Goal: Information Seeking & Learning: Learn about a topic

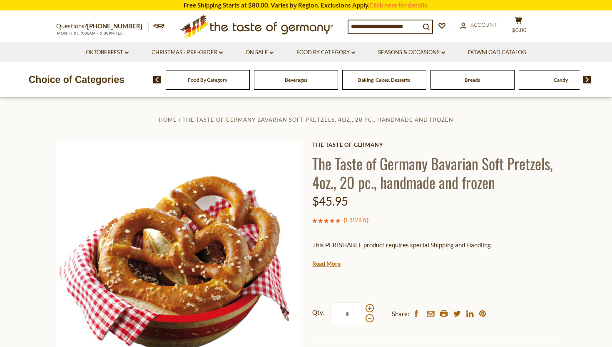
click at [170, 118] on span "Home" at bounding box center [168, 119] width 18 height 7
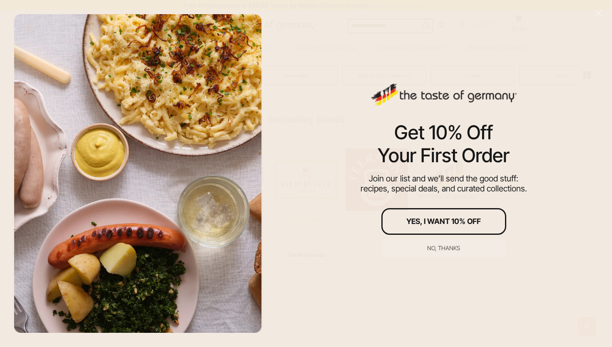
scroll to position [406, 0]
click at [321, 147] on div "Get 10% Off Your First Order Join our list and we’ll send the good stuff: recip…" at bounding box center [444, 173] width 337 height 347
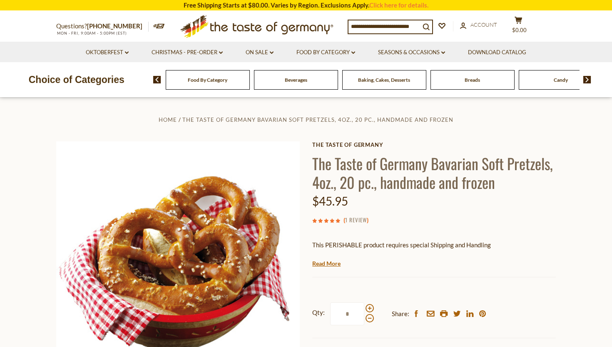
click at [356, 217] on link "1 Review" at bounding box center [356, 219] width 22 height 9
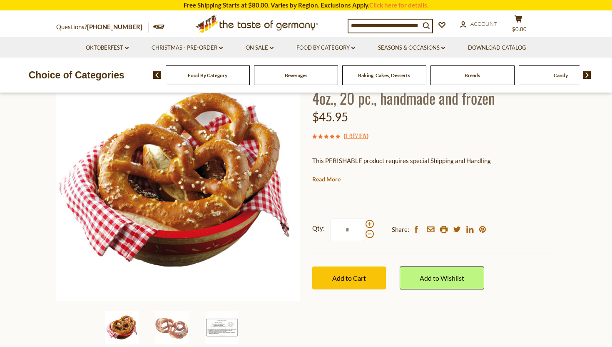
scroll to position [108, 0]
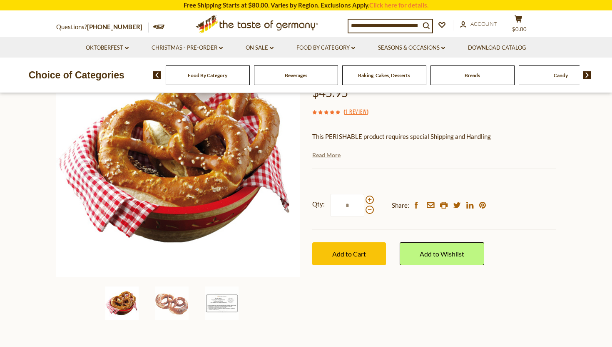
click at [336, 158] on link "Read More" at bounding box center [326, 155] width 28 height 8
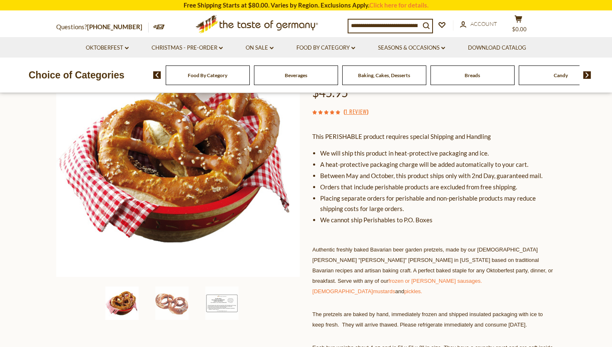
click at [509, 209] on li "Placing separate orders for perishable and non-perishable products may reduce s…" at bounding box center [438, 203] width 236 height 21
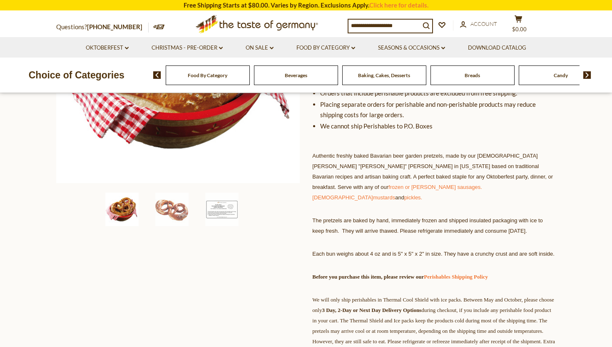
scroll to position [204, 0]
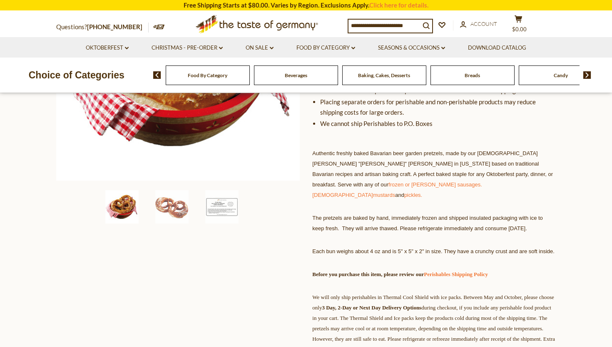
click at [502, 200] on div "This PERISHABLE product requires special Shipping and Handling We will ship thi…" at bounding box center [434, 286] width 244 height 515
click at [482, 181] on link "frozen or jarred sausages. Bavarian" at bounding box center [397, 189] width 170 height 17
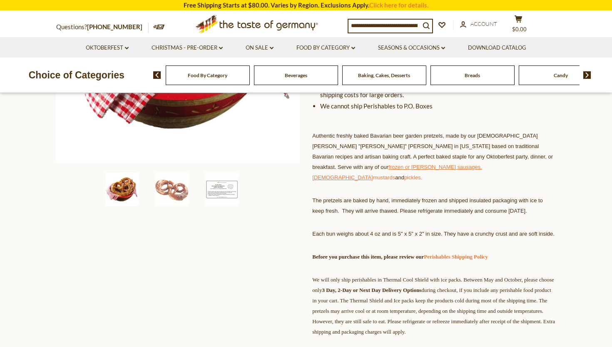
scroll to position [228, 0]
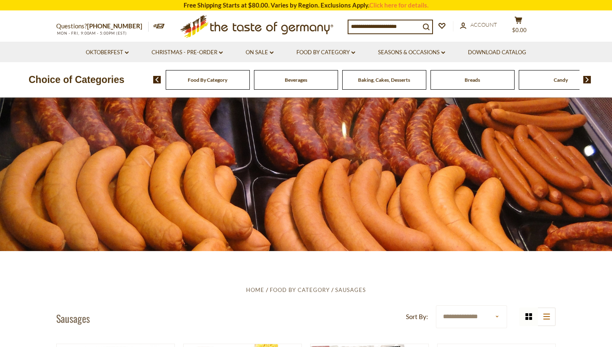
scroll to position [2, 0]
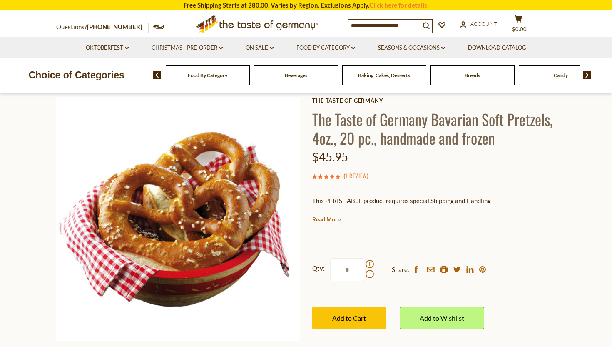
scroll to position [37, 0]
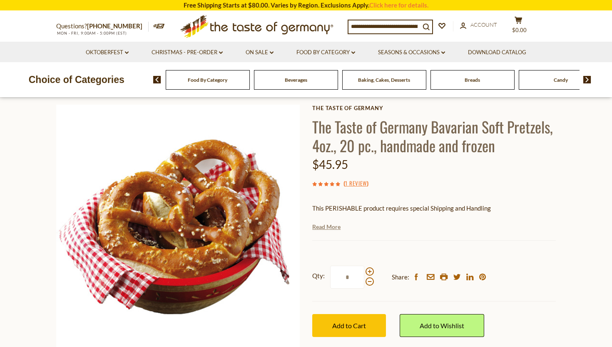
click at [337, 227] on link "Read More" at bounding box center [326, 226] width 28 height 8
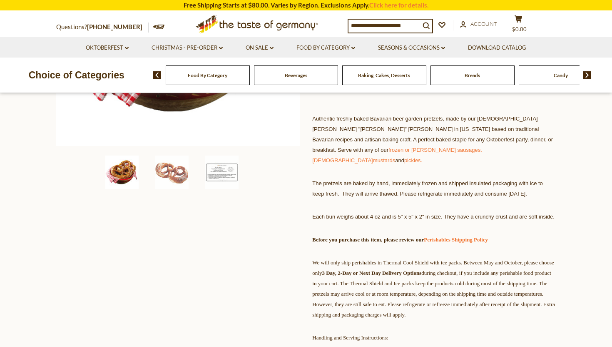
scroll to position [240, 0]
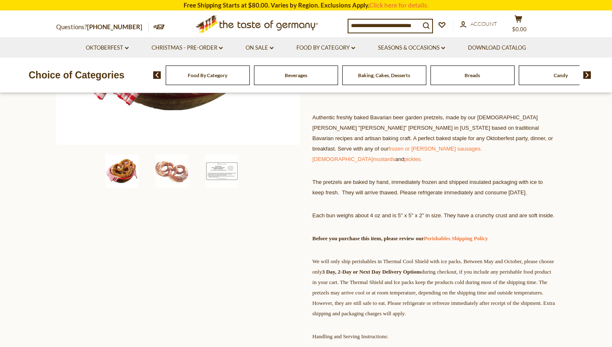
click at [462, 282] on span "We will only ship perishables in Thermal Cool Shield with ice packs. Between Ma…" at bounding box center [433, 287] width 243 height 58
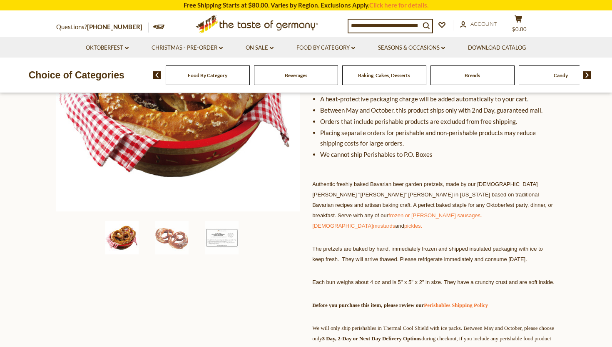
scroll to position [0, 0]
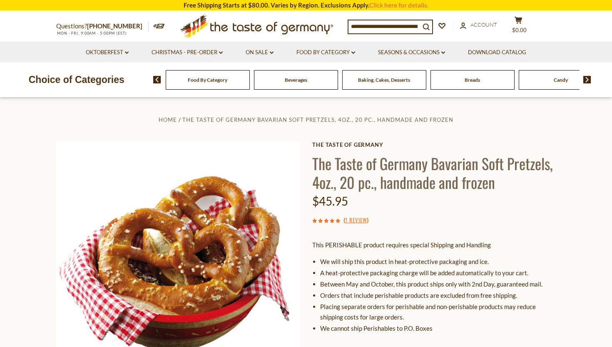
click at [397, 259] on li "We will ship this product in heat-protective packaging and ice." at bounding box center [438, 261] width 236 height 10
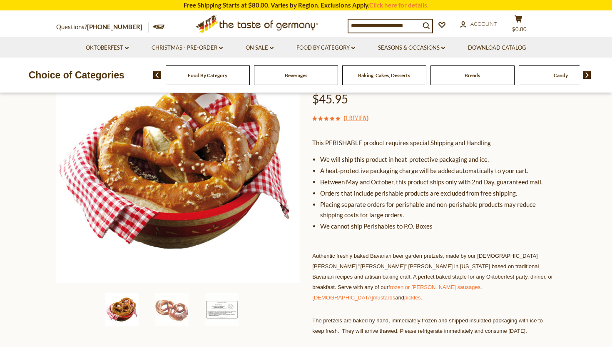
scroll to position [111, 0]
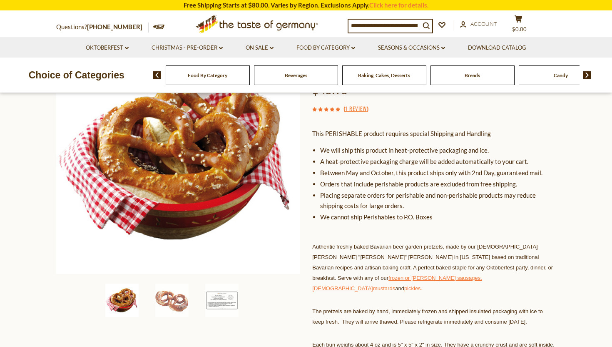
click at [329, 277] on link "frozen or jarred sausages. Bavarian" at bounding box center [397, 282] width 170 height 17
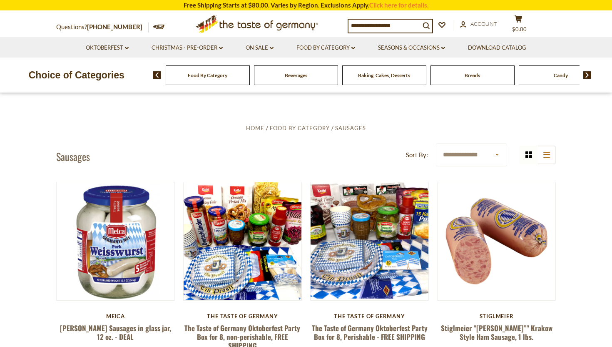
scroll to position [192, 0]
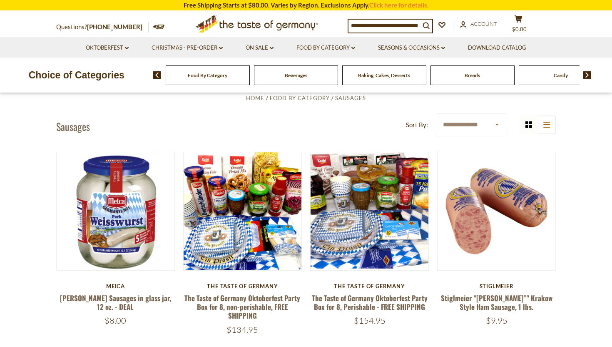
click at [458, 283] on div "Stiglmeier" at bounding box center [496, 285] width 119 height 7
click at [450, 280] on article "Quick View Stiglmeier Stiglmeier "Krakauer”" Krakow Style Ham Sausage, 1 lbs. $…" at bounding box center [496, 239] width 119 height 174
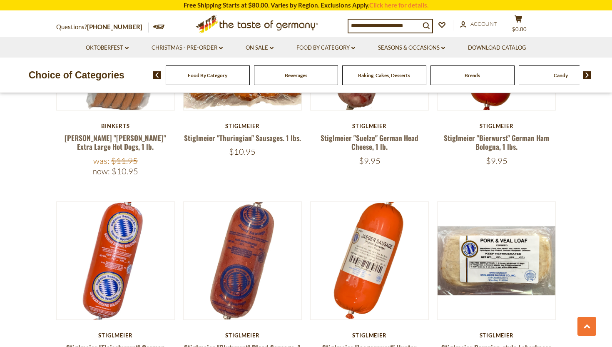
scroll to position [1613, 0]
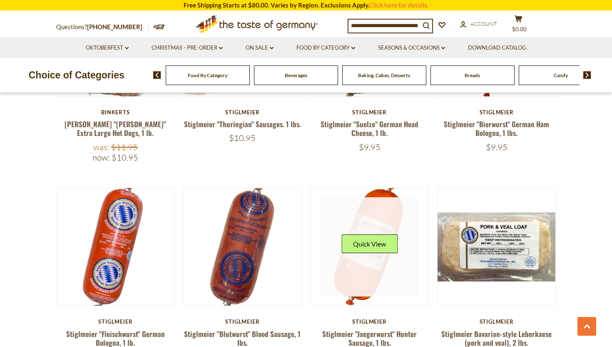
click at [399, 261] on link at bounding box center [369, 246] width 99 height 99
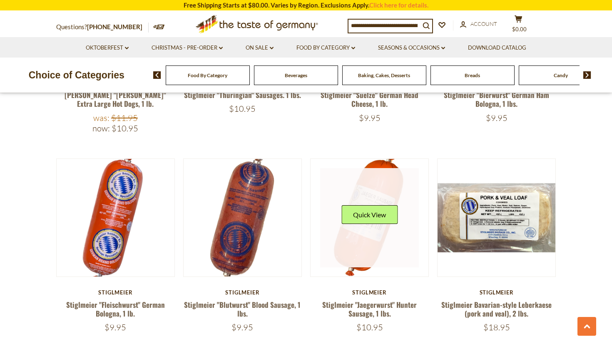
scroll to position [1656, 0]
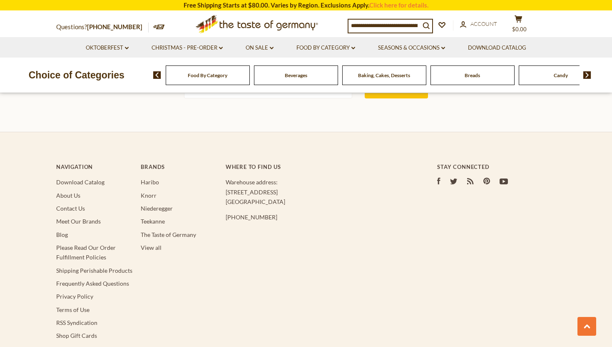
scroll to position [1464, 0]
click at [80, 177] on link "Download Catalog" at bounding box center [80, 180] width 48 height 7
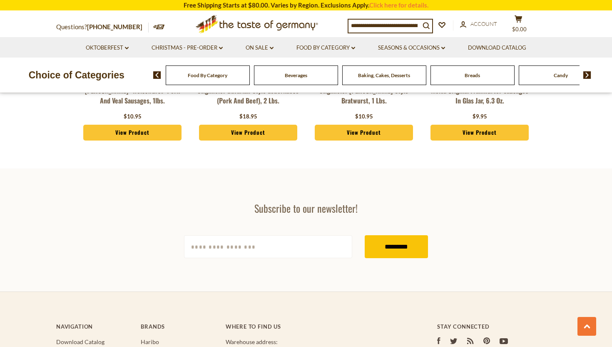
scroll to position [2405, 0]
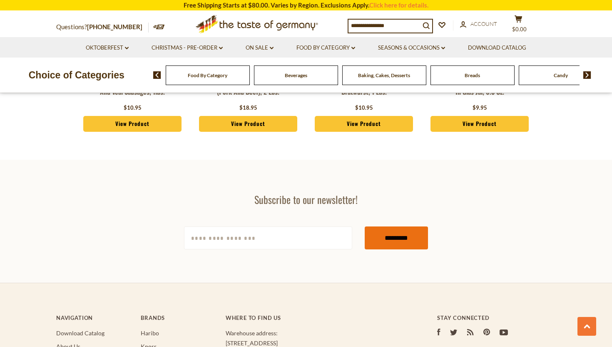
click at [392, 226] on input "*********" at bounding box center [396, 237] width 63 height 23
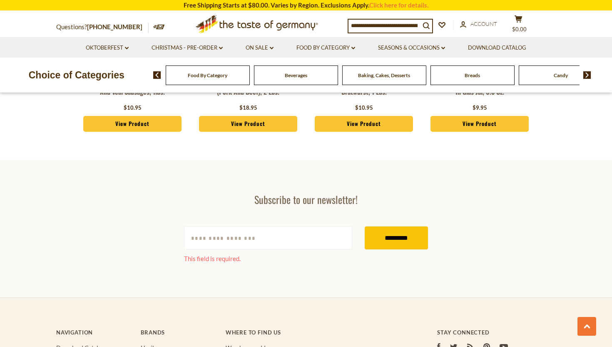
click at [240, 226] on input "[EMAIL_ADDRESS][DOMAIN_NAME]" at bounding box center [268, 237] width 168 height 23
type input "**********"
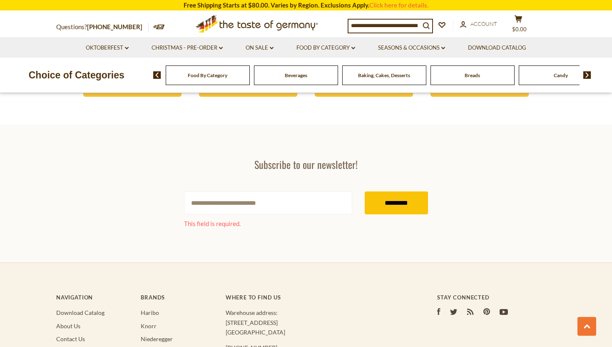
scroll to position [2460, 0]
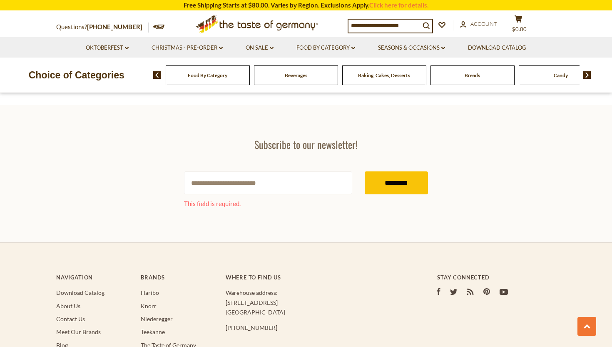
click at [400, 245] on icon "youtube" at bounding box center [504, 292] width 8 height 6
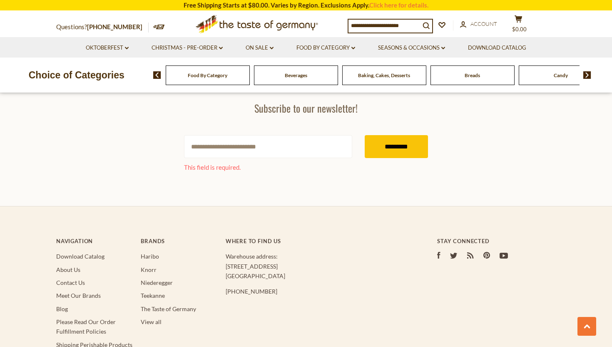
scroll to position [2501, 0]
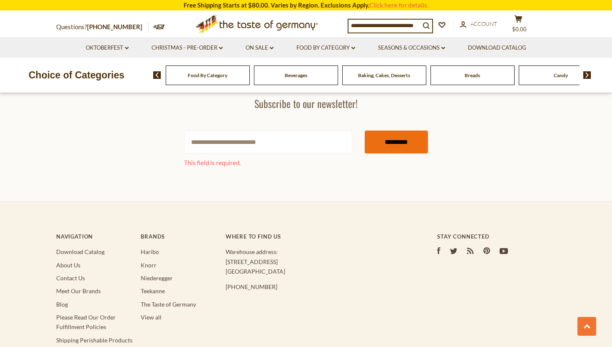
click at [387, 130] on input "*********" at bounding box center [396, 141] width 63 height 23
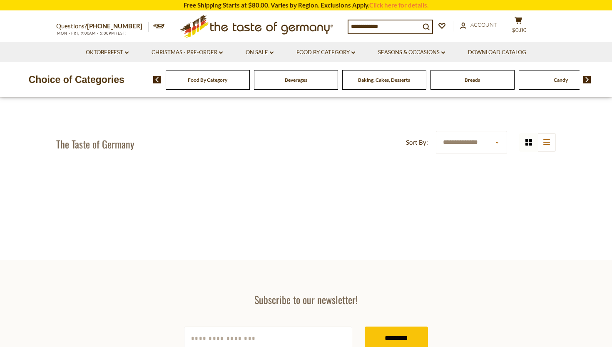
click at [180, 176] on div at bounding box center [306, 197] width 500 height 57
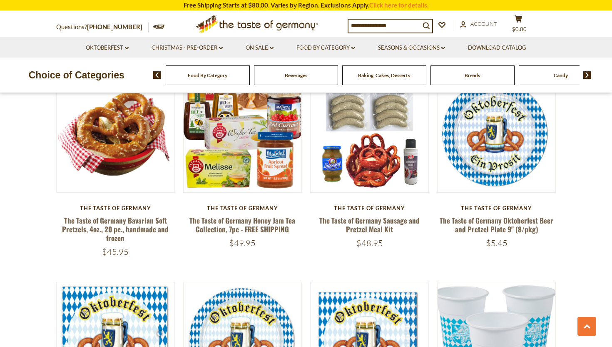
scroll to position [498, 0]
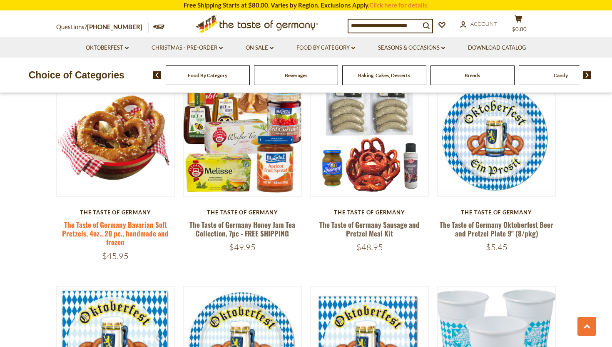
click at [131, 236] on link "The Taste of Germany Bavarian Soft Pretzels, 4oz., 20 pc., handmade and frozen" at bounding box center [115, 233] width 107 height 28
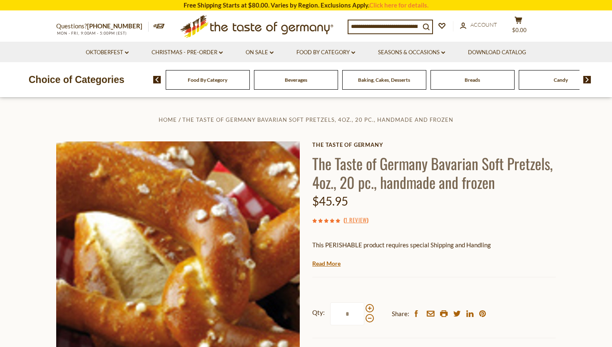
click at [170, 235] on img at bounding box center [178, 263] width 244 height 244
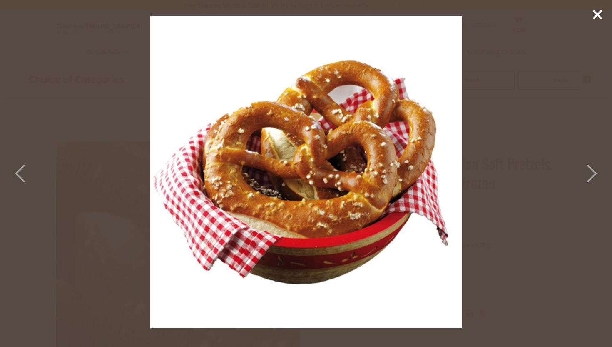
click at [170, 235] on img at bounding box center [306, 172] width 312 height 312
click at [591, 170] on icon at bounding box center [591, 173] width 18 height 25
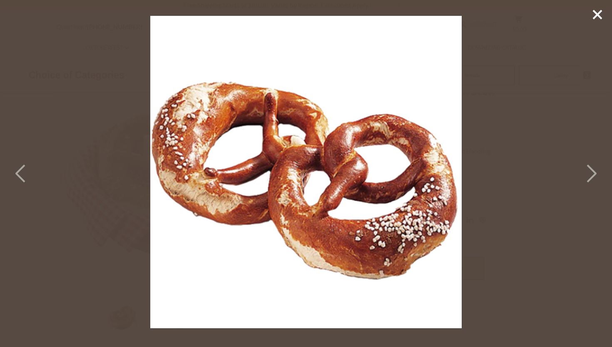
click at [589, 171] on icon at bounding box center [591, 173] width 18 height 25
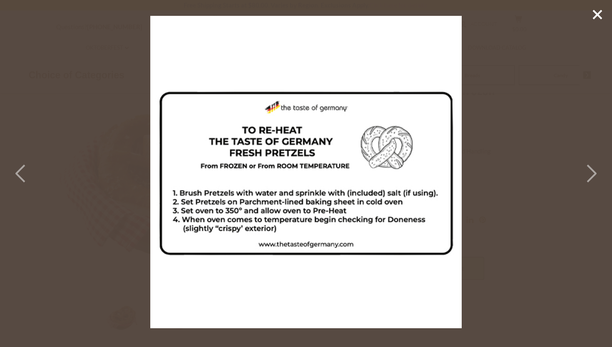
click at [589, 171] on icon at bounding box center [591, 173] width 18 height 25
click at [546, 188] on div at bounding box center [306, 173] width 612 height 347
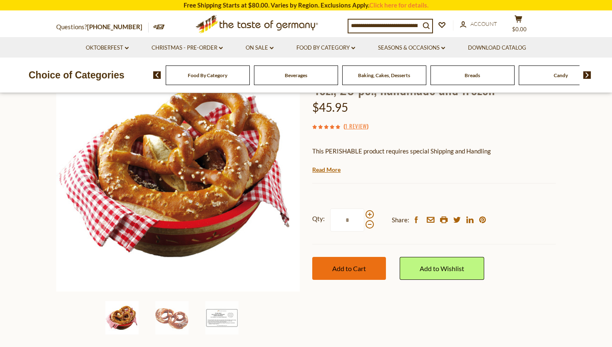
click at [340, 266] on span "Add to Cart" at bounding box center [349, 268] width 34 height 8
click at [155, 75] on img at bounding box center [157, 74] width 8 height 7
click at [189, 76] on span "Food By Category" at bounding box center [208, 75] width 40 height 6
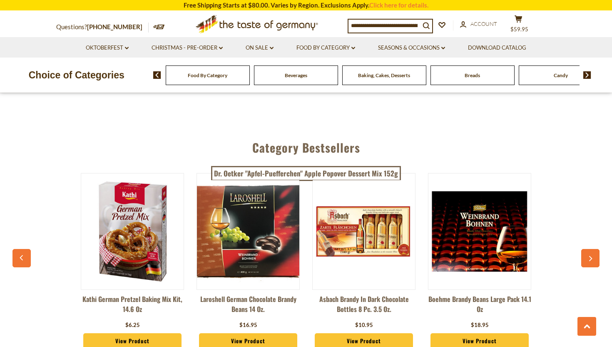
scroll to position [1911, 0]
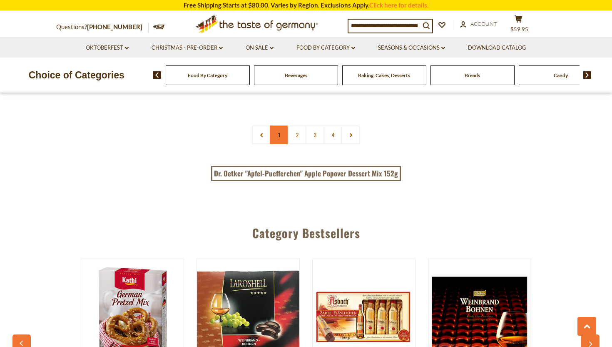
click at [277, 125] on link "1" at bounding box center [279, 134] width 19 height 19
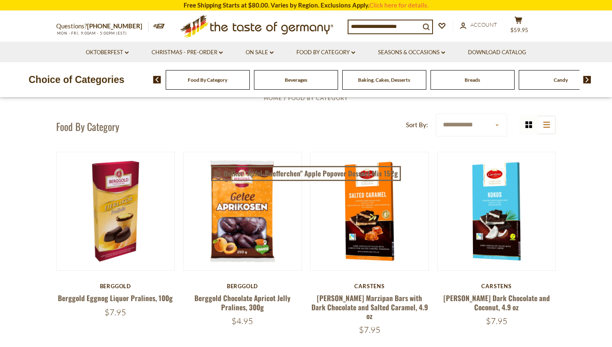
scroll to position [0, 0]
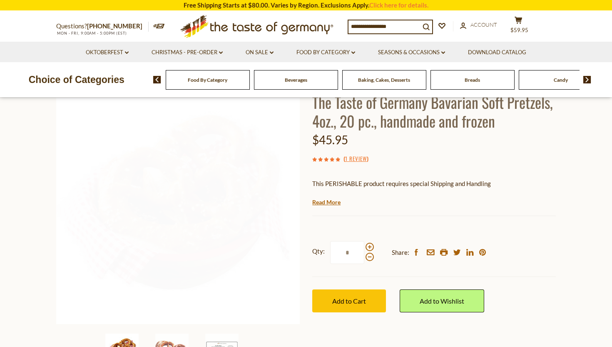
scroll to position [94, 0]
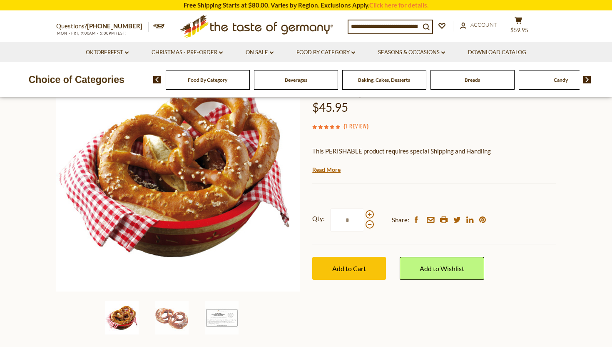
click at [157, 77] on img at bounding box center [157, 79] width 8 height 7
click at [114, 51] on link "Oktoberfest dropdown_arrow" at bounding box center [107, 52] width 43 height 9
click at [110, 86] on link "Oktoberfest Foods" at bounding box center [106, 88] width 51 height 7
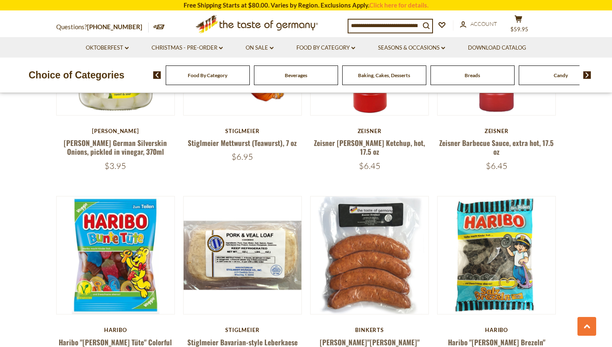
scroll to position [1034, 0]
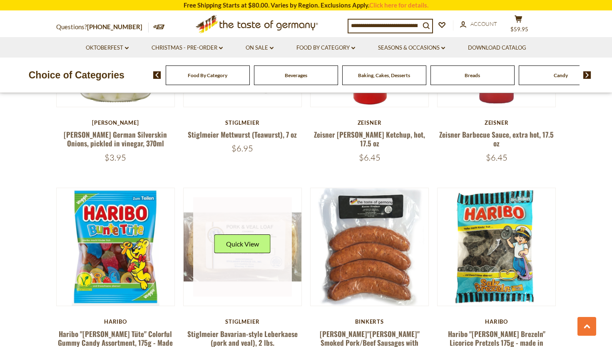
click at [288, 284] on link at bounding box center [242, 246] width 99 height 99
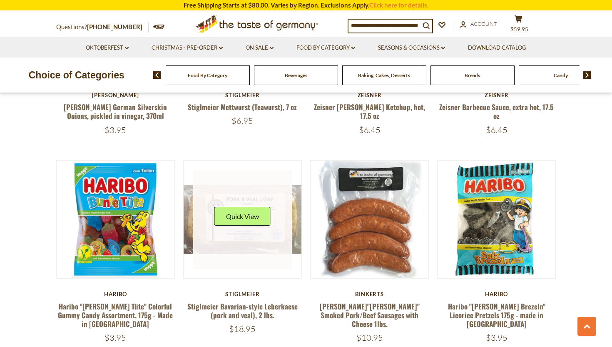
scroll to position [1112, 0]
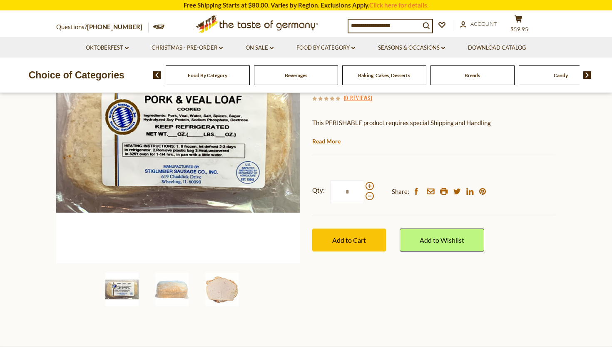
scroll to position [118, 0]
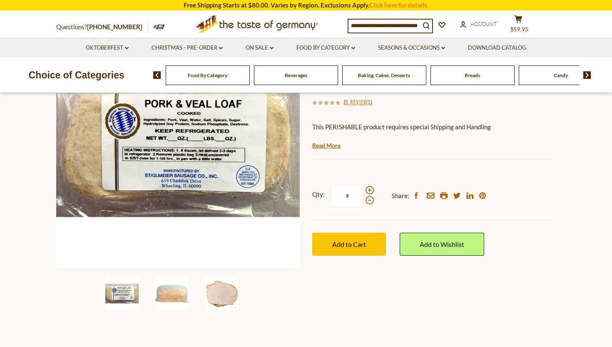
click at [288, 284] on div at bounding box center [178, 293] width 249 height 33
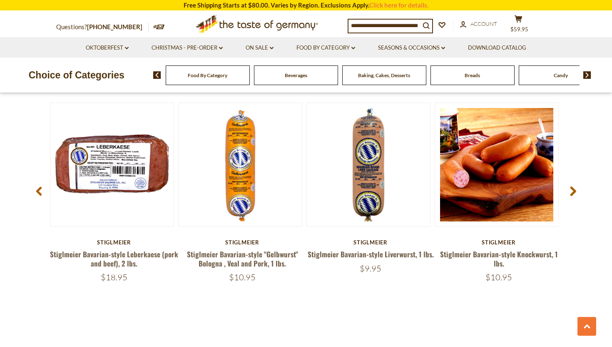
scroll to position [1125, 0]
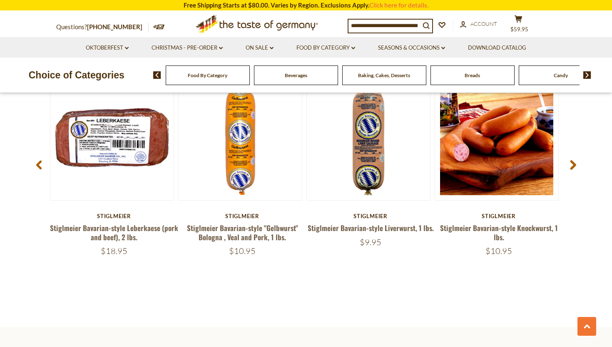
click at [397, 259] on section "Related Products Quick View Stiglmeier Stiglmeier Bavarian-style Weisswurst wit…" at bounding box center [306, 168] width 612 height 317
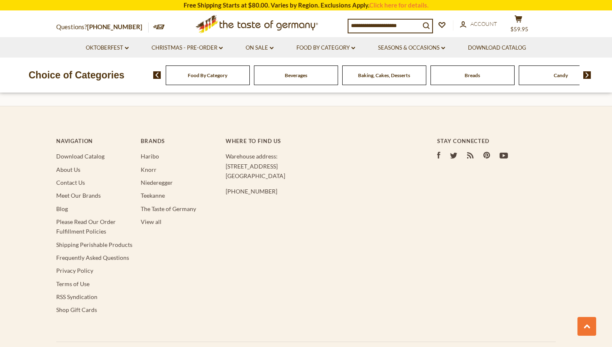
scroll to position [1474, 0]
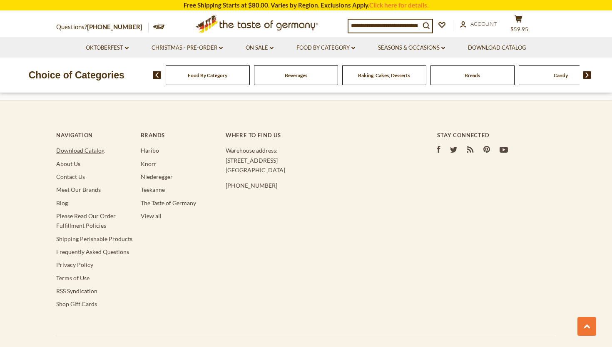
click at [87, 150] on link "Download Catalog" at bounding box center [80, 150] width 48 height 7
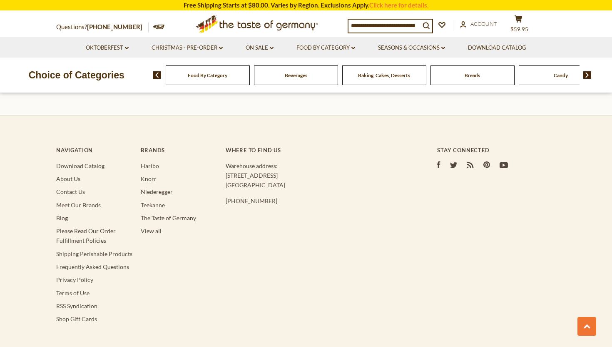
scroll to position [1623, 0]
click at [176, 213] on link "The Taste of Germany" at bounding box center [168, 216] width 55 height 7
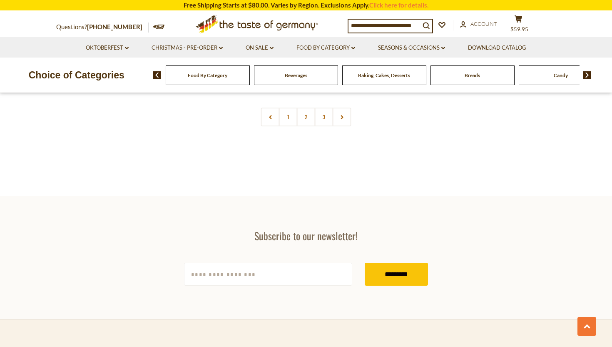
scroll to position [1936, 0]
click at [289, 119] on link "1" at bounding box center [288, 116] width 19 height 19
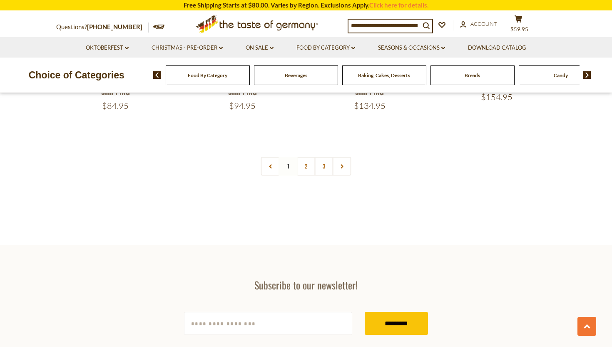
scroll to position [1874, 0]
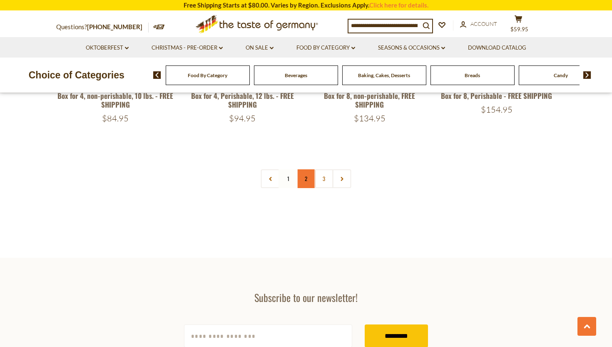
click at [306, 177] on link "2" at bounding box center [306, 178] width 19 height 19
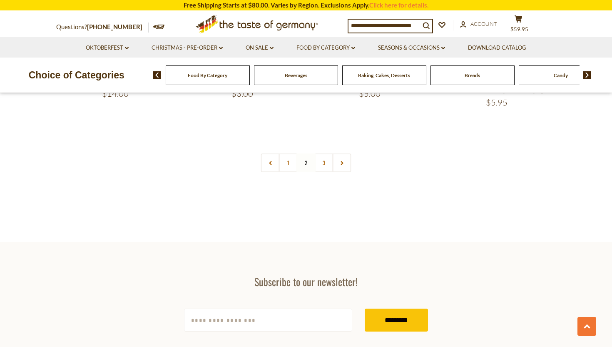
scroll to position [1893, 0]
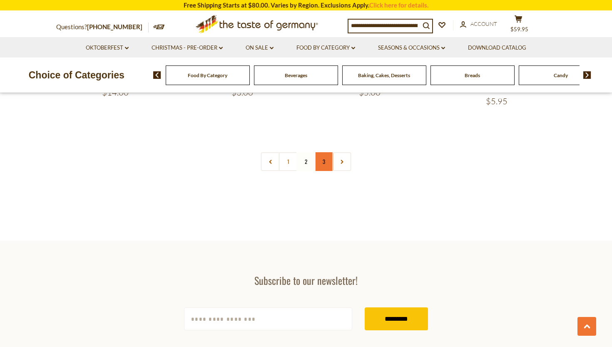
click at [324, 162] on link "3" at bounding box center [324, 161] width 19 height 19
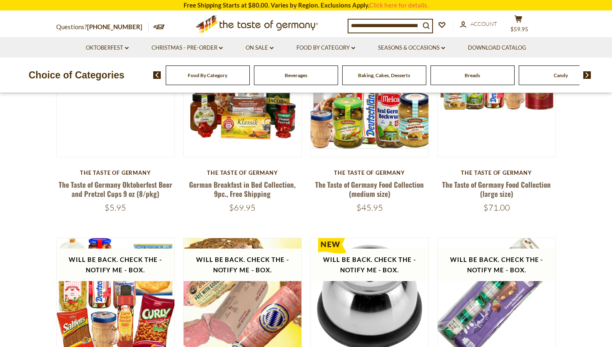
click at [354, 195] on link "The Taste of Germany Food Collection (medium size)" at bounding box center [369, 188] width 109 height 19
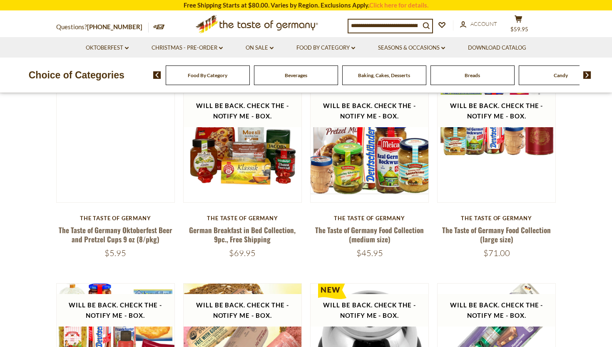
scroll to position [77, 0]
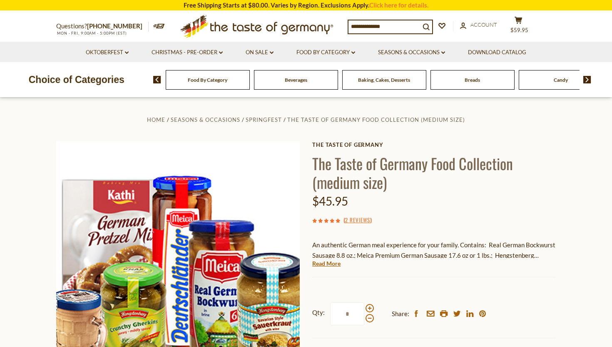
click at [214, 78] on span "Food By Category" at bounding box center [208, 80] width 40 height 6
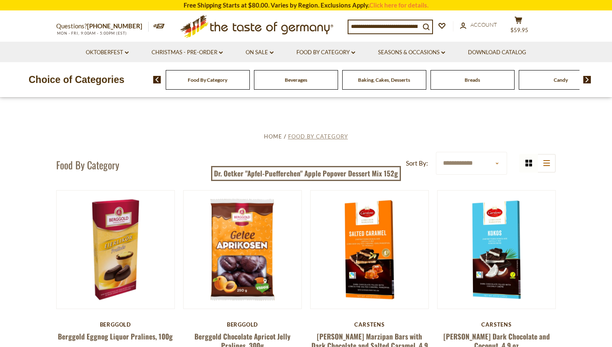
click at [312, 136] on span "Food By Category" at bounding box center [318, 136] width 60 height 7
click at [448, 160] on select "**********" at bounding box center [471, 163] width 71 height 23
click at [310, 50] on link "Food By Category dropdown_arrow" at bounding box center [326, 52] width 59 height 9
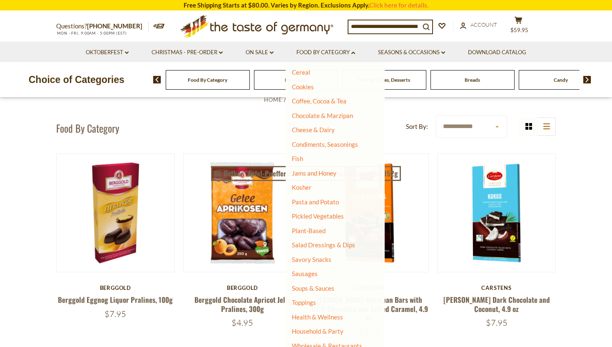
scroll to position [42, 0]
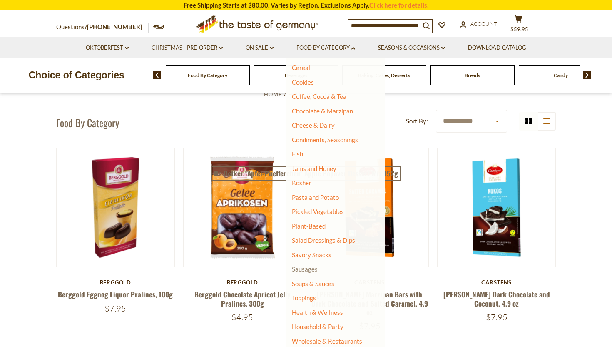
click at [313, 267] on link "Sausages" at bounding box center [305, 268] width 26 height 7
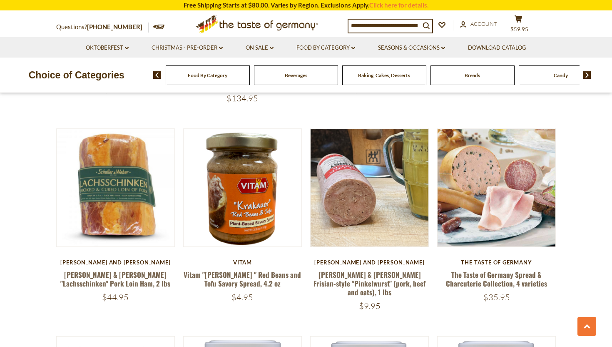
scroll to position [423, 0]
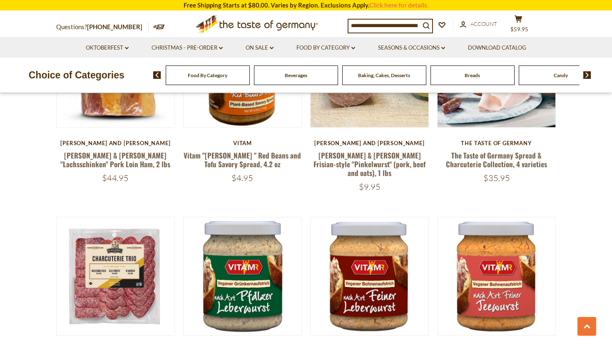
click at [337, 302] on link at bounding box center [369, 276] width 99 height 99
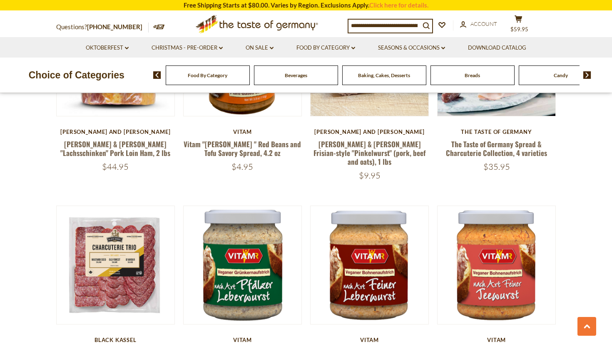
scroll to position [572, 0]
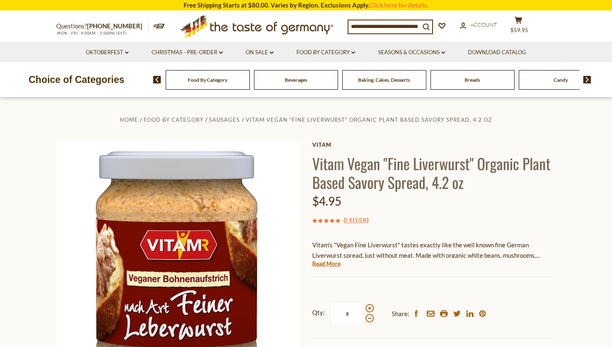
click at [253, 130] on div "Home Food By Category Sausages Vitam Vegan "Fine Liverwurst" Organic Plant Base…" at bounding box center [306, 274] width 512 height 320
click at [70, 120] on ul "Home Food By Category Sausages Vitam Vegan "Fine Liverwurst" Organic Plant Base…" at bounding box center [306, 119] width 500 height 10
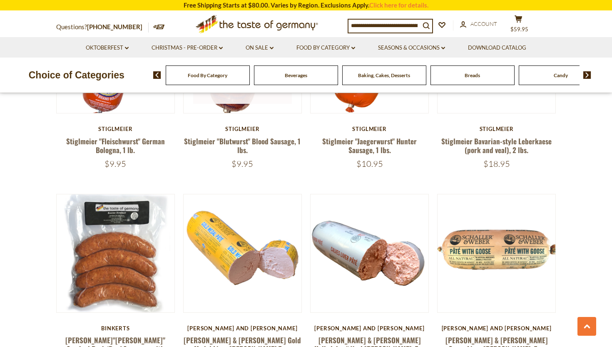
scroll to position [1811, 0]
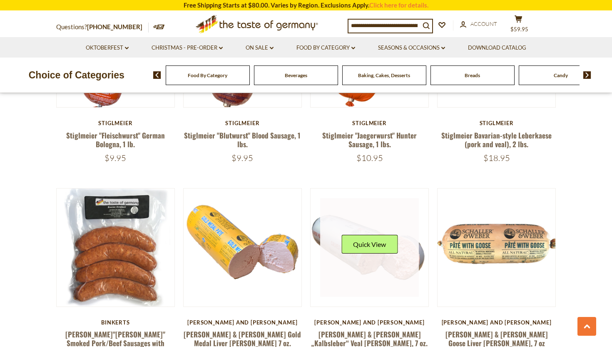
click at [350, 267] on link at bounding box center [369, 247] width 99 height 99
